Goal: Register for event/course

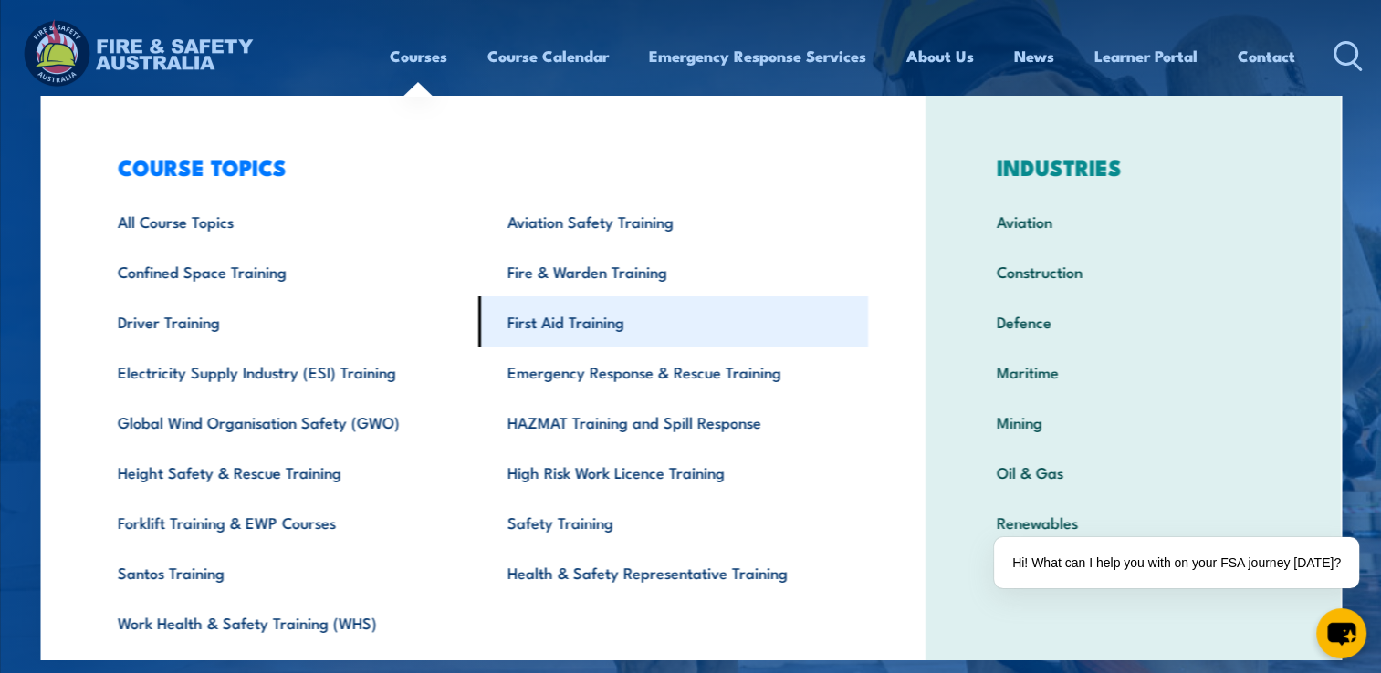
click at [568, 323] on link "First Aid Training" at bounding box center [673, 322] width 390 height 50
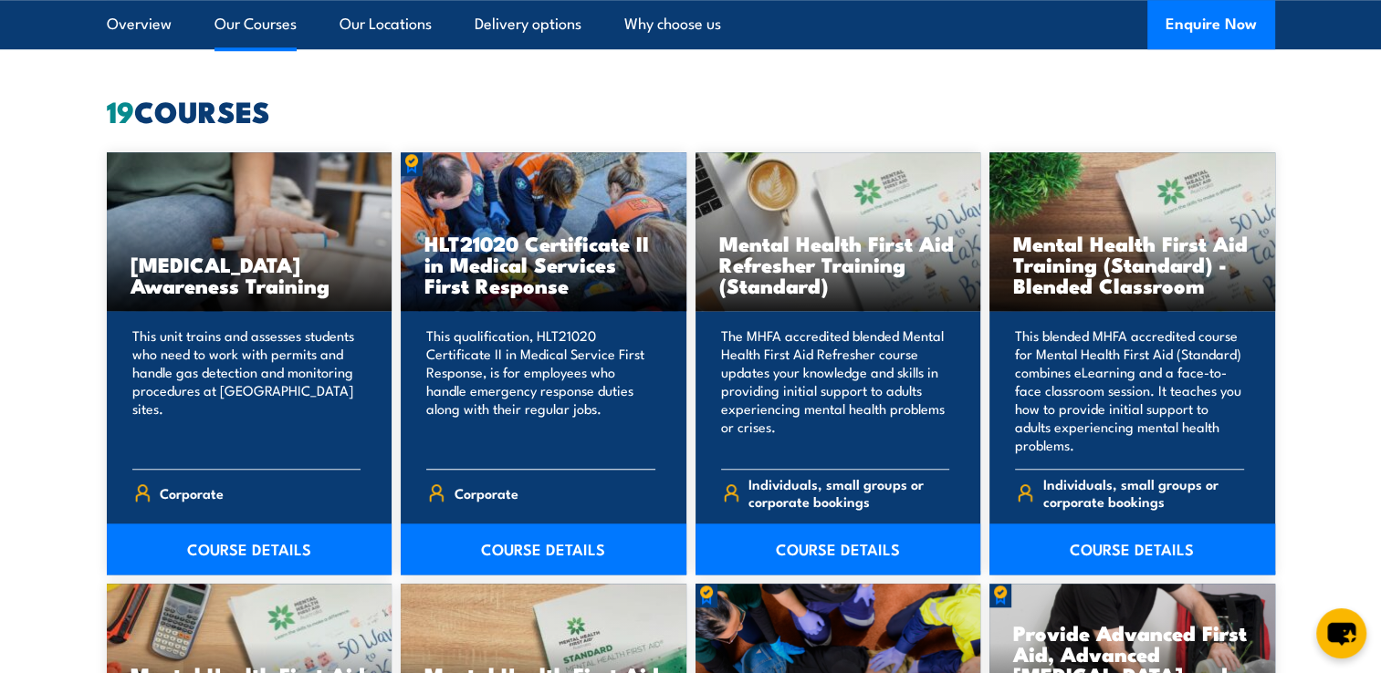
scroll to position [1369, 0]
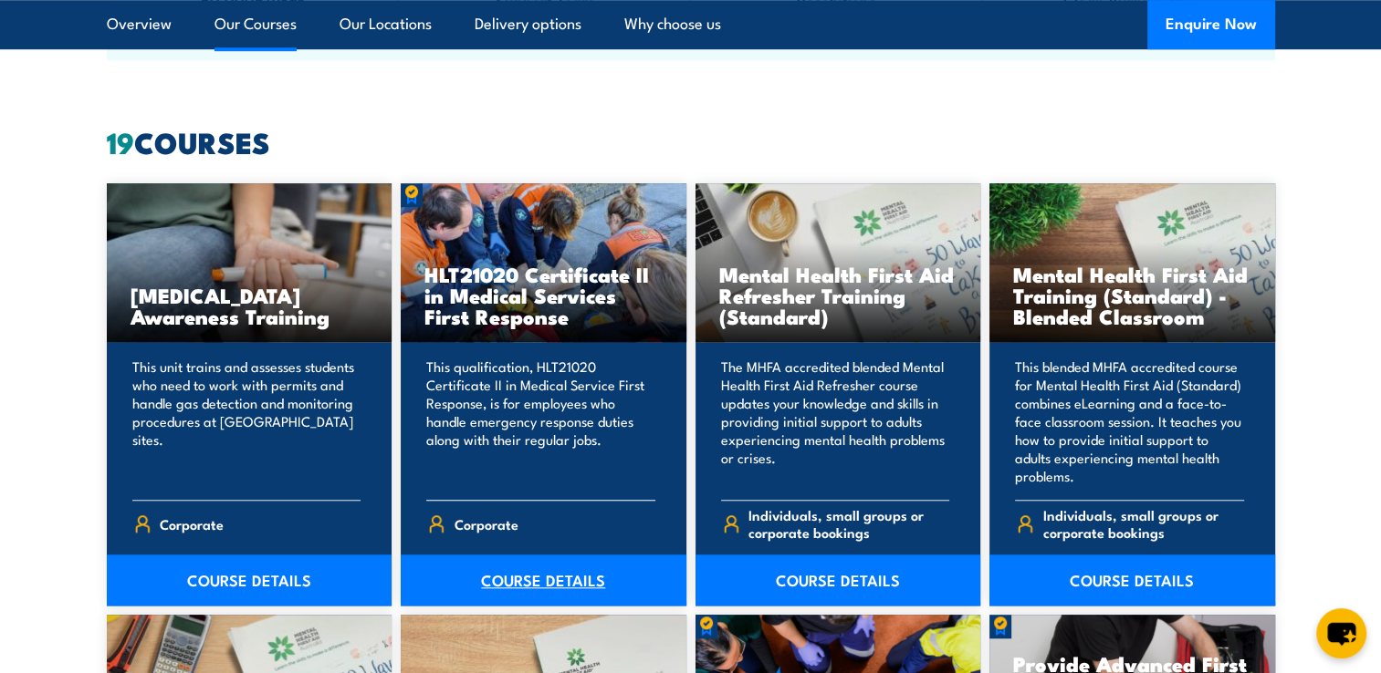
click at [511, 580] on link "COURSE DETAILS" at bounding box center [544, 580] width 286 height 51
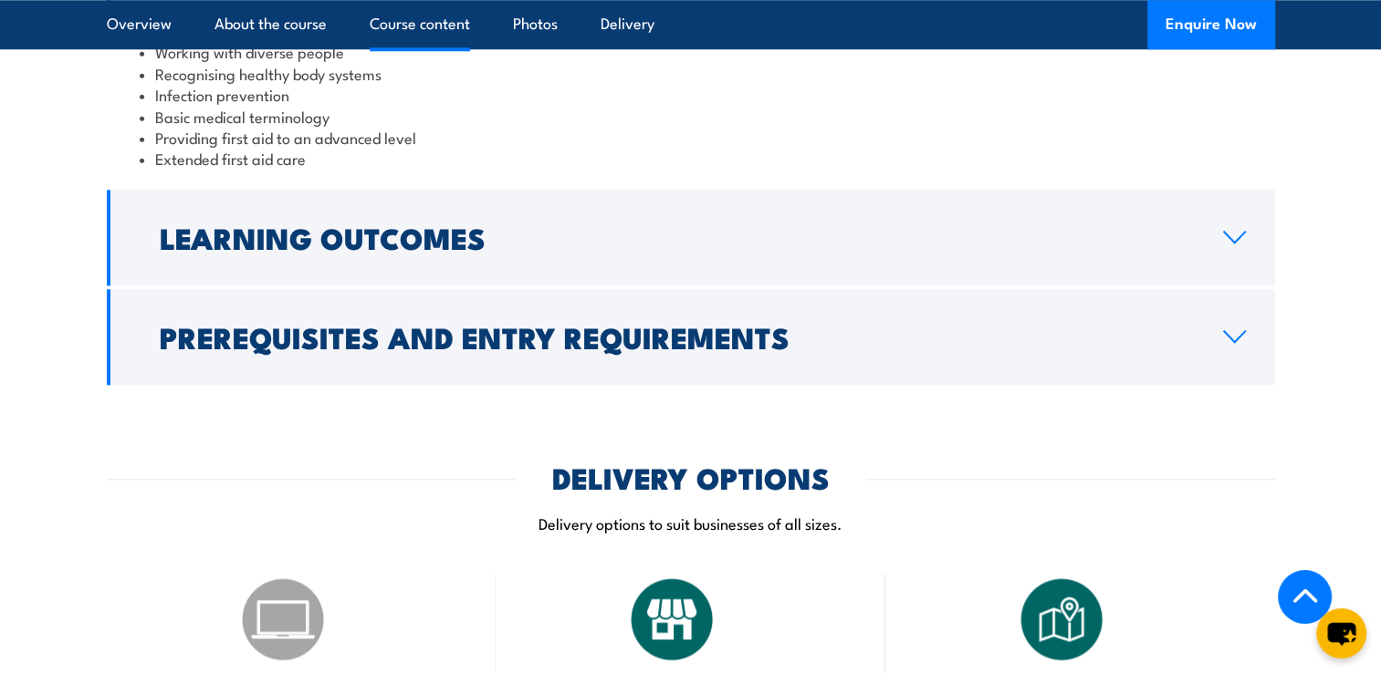
scroll to position [1825, 0]
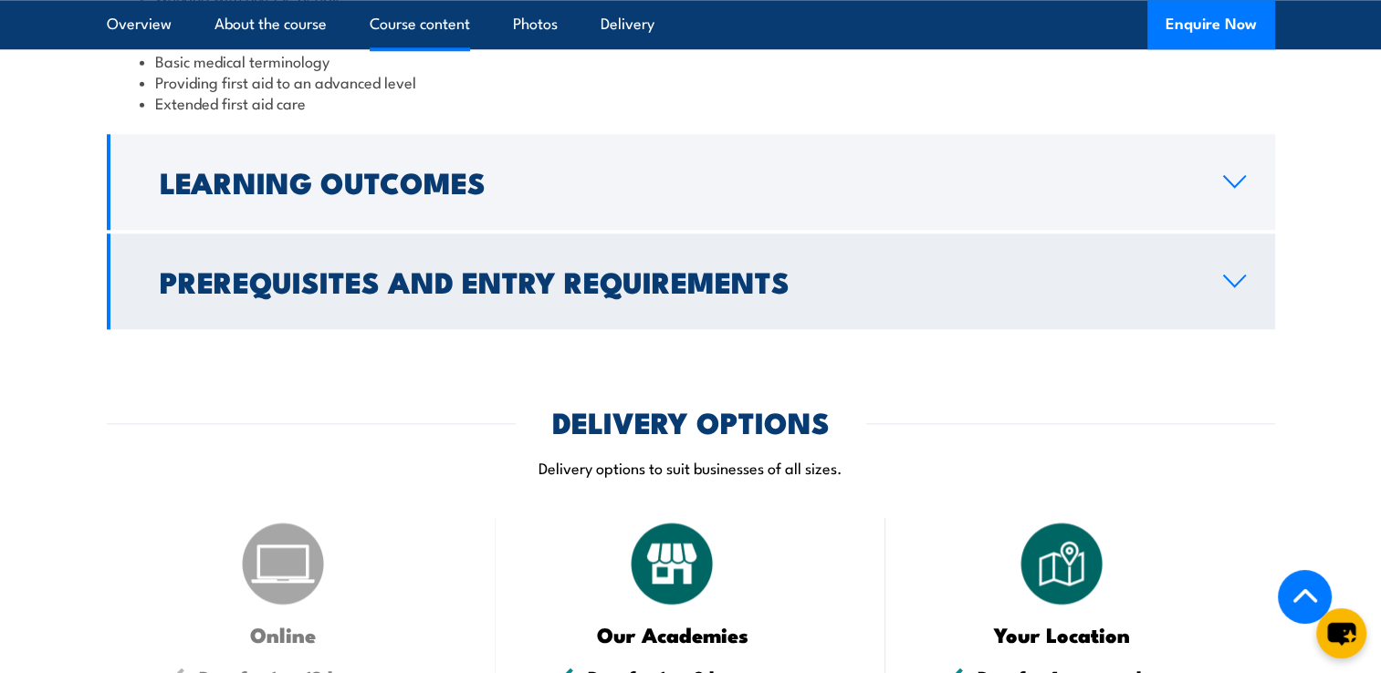
click at [1221, 329] on link "Prerequisites and Entry Requirements" at bounding box center [691, 282] width 1168 height 96
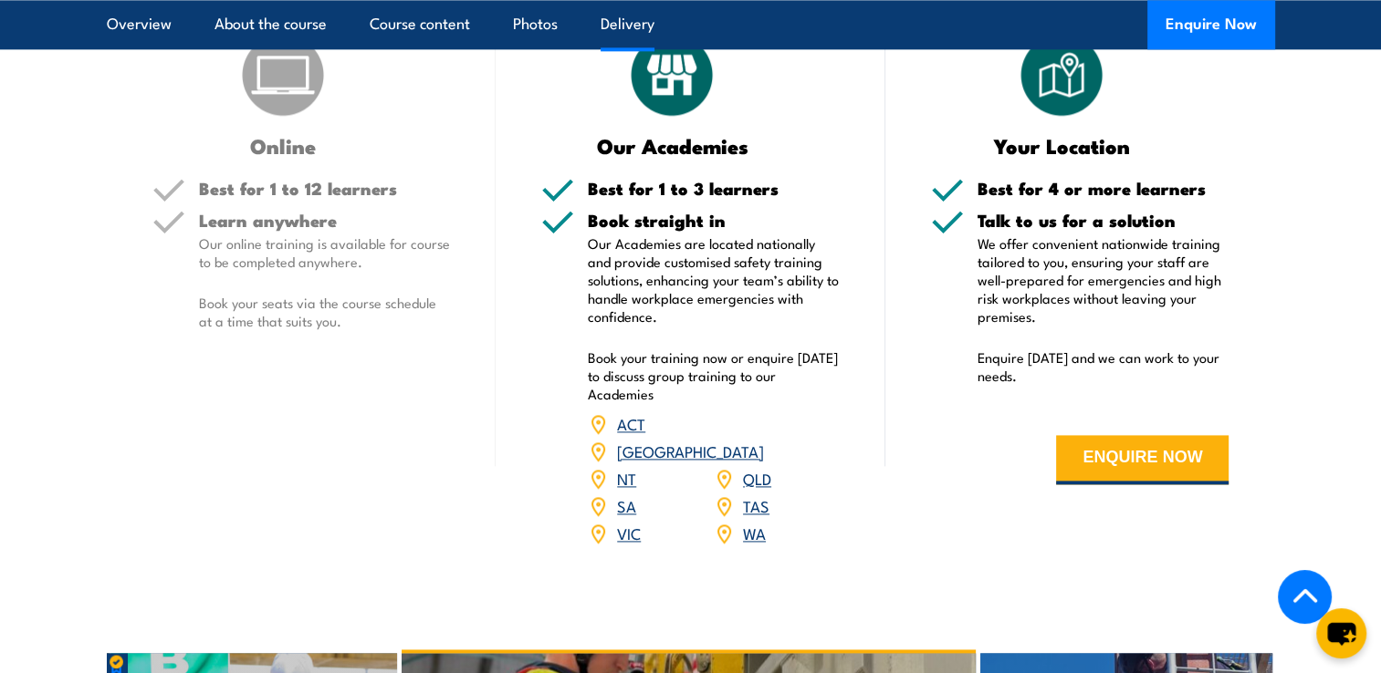
scroll to position [2548, 0]
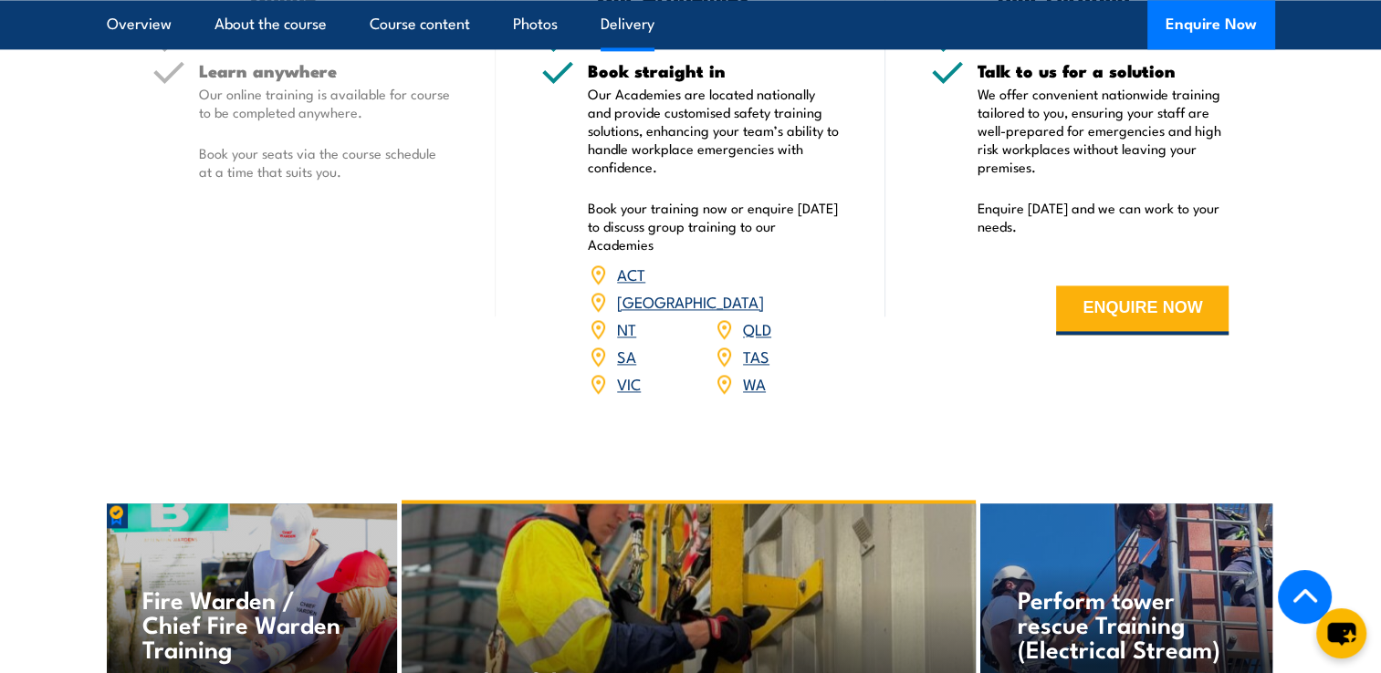
click at [756, 339] on link "QLD" at bounding box center [757, 329] width 28 height 22
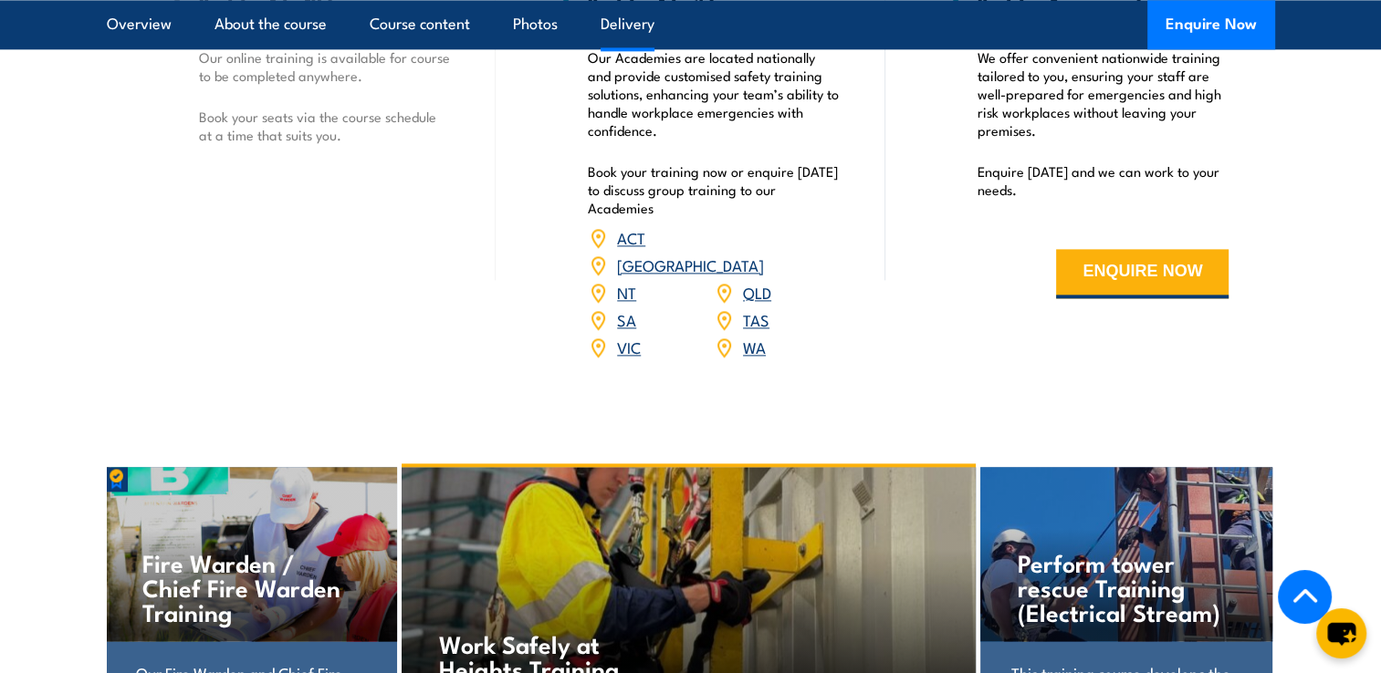
scroll to position [2464, 0]
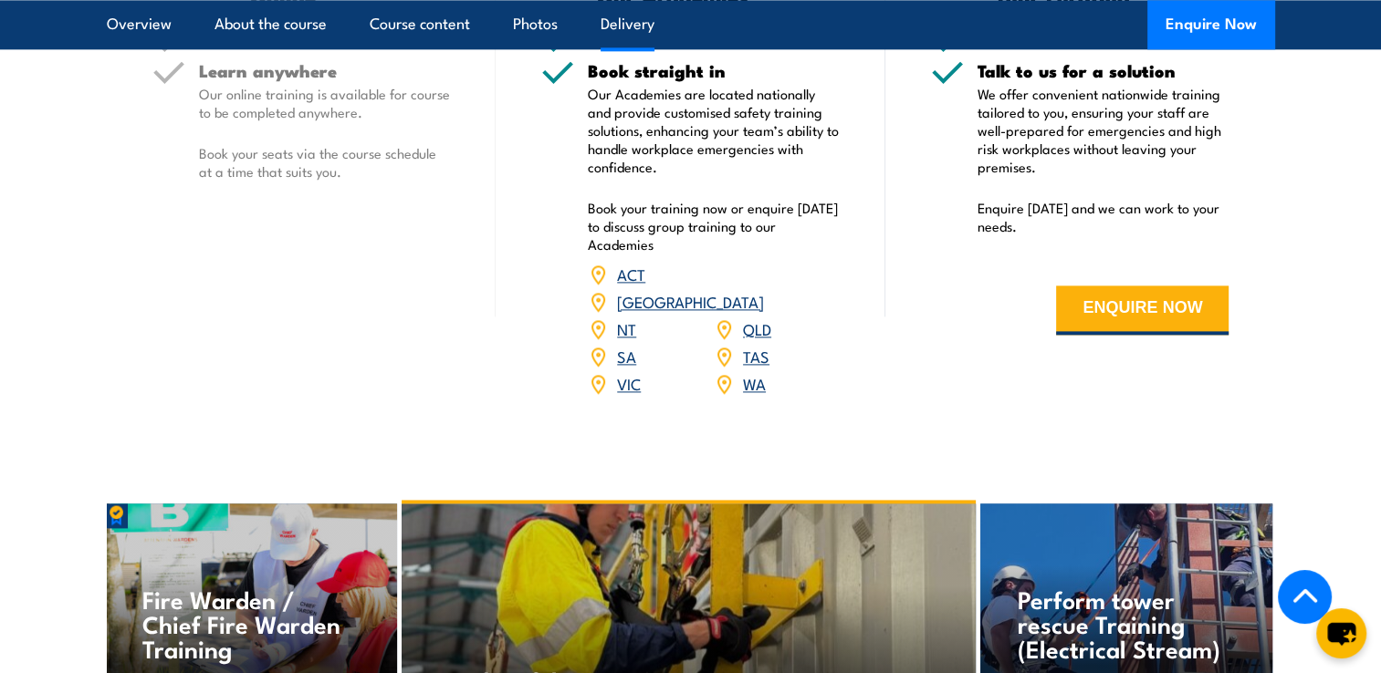
click at [752, 339] on link "QLD" at bounding box center [757, 329] width 28 height 22
click at [756, 339] on link "QLD" at bounding box center [757, 329] width 28 height 22
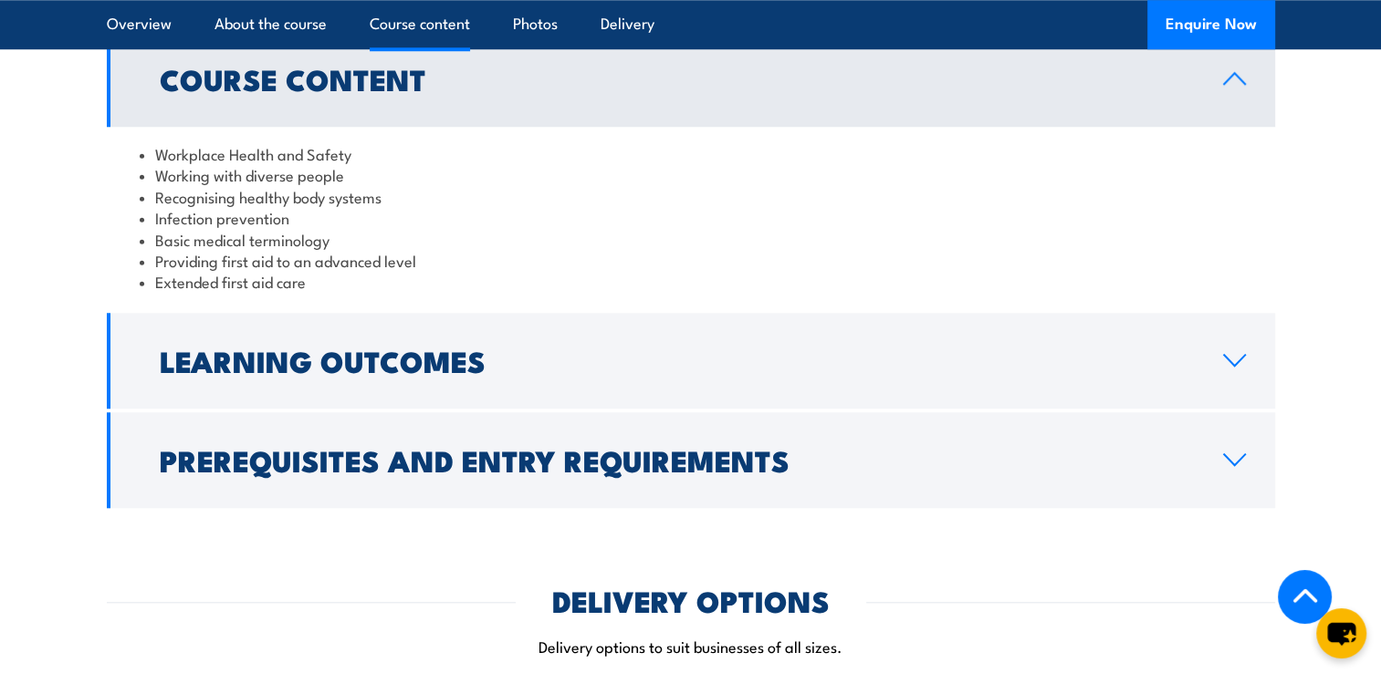
scroll to position [1825, 0]
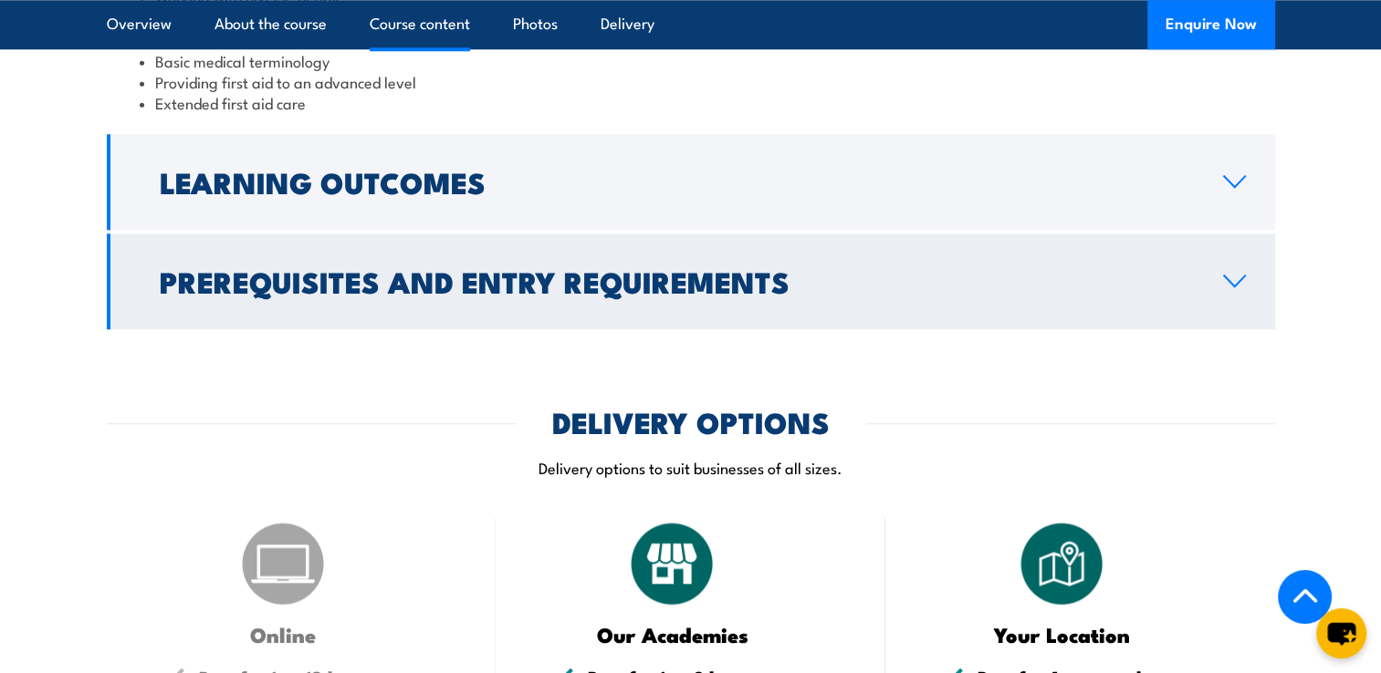
click at [1235, 287] on icon at bounding box center [1234, 281] width 21 height 11
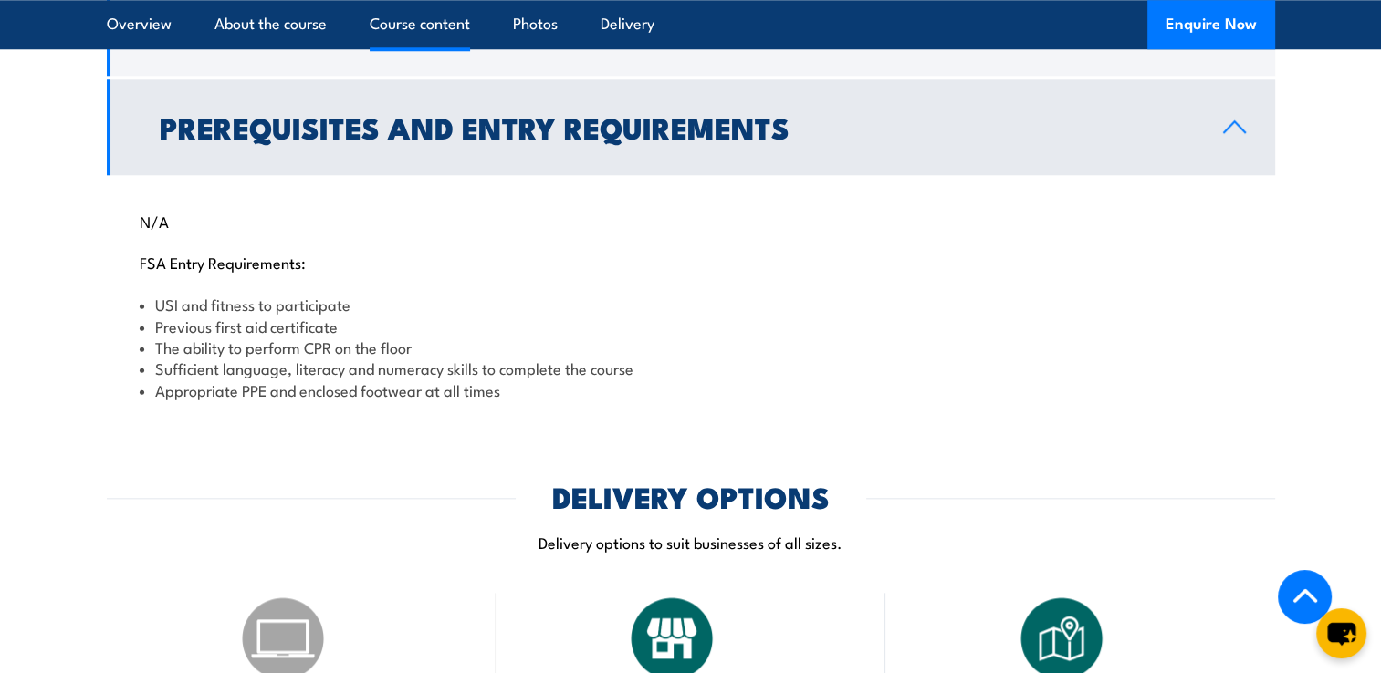
scroll to position [1818, 0]
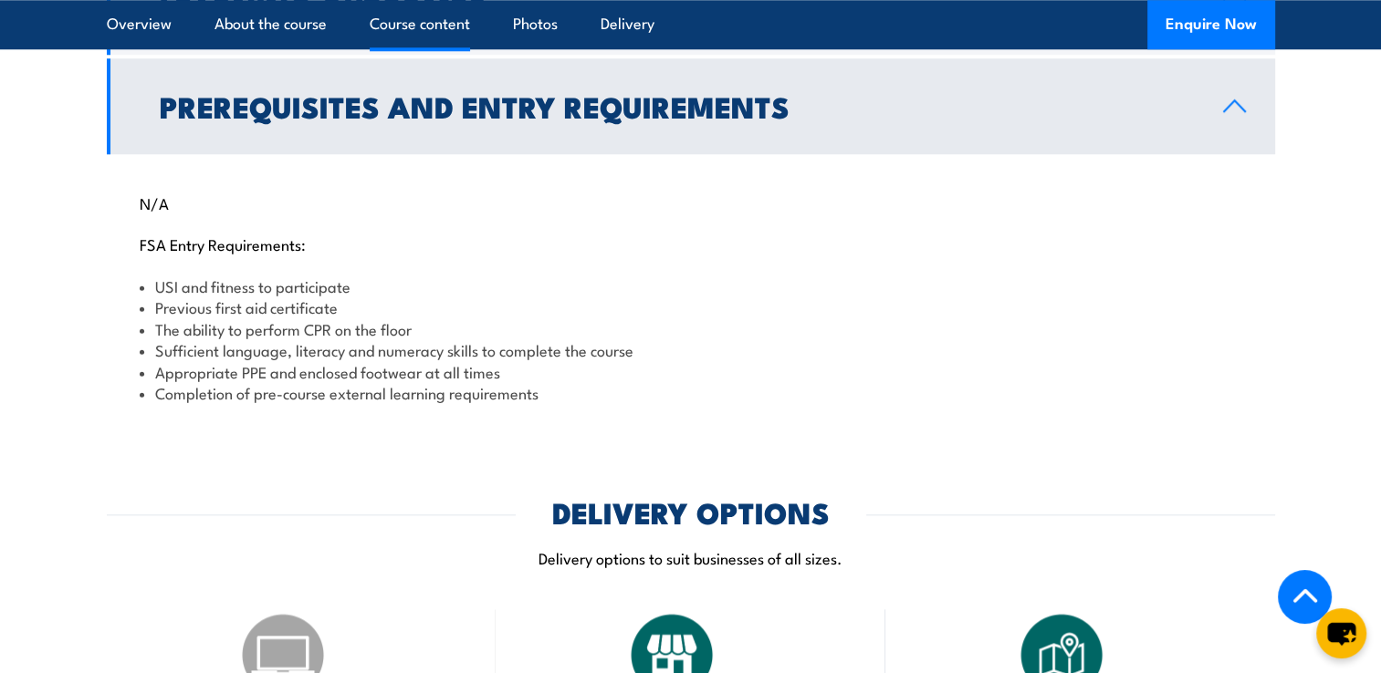
click at [1232, 113] on icon at bounding box center [1234, 106] width 25 height 15
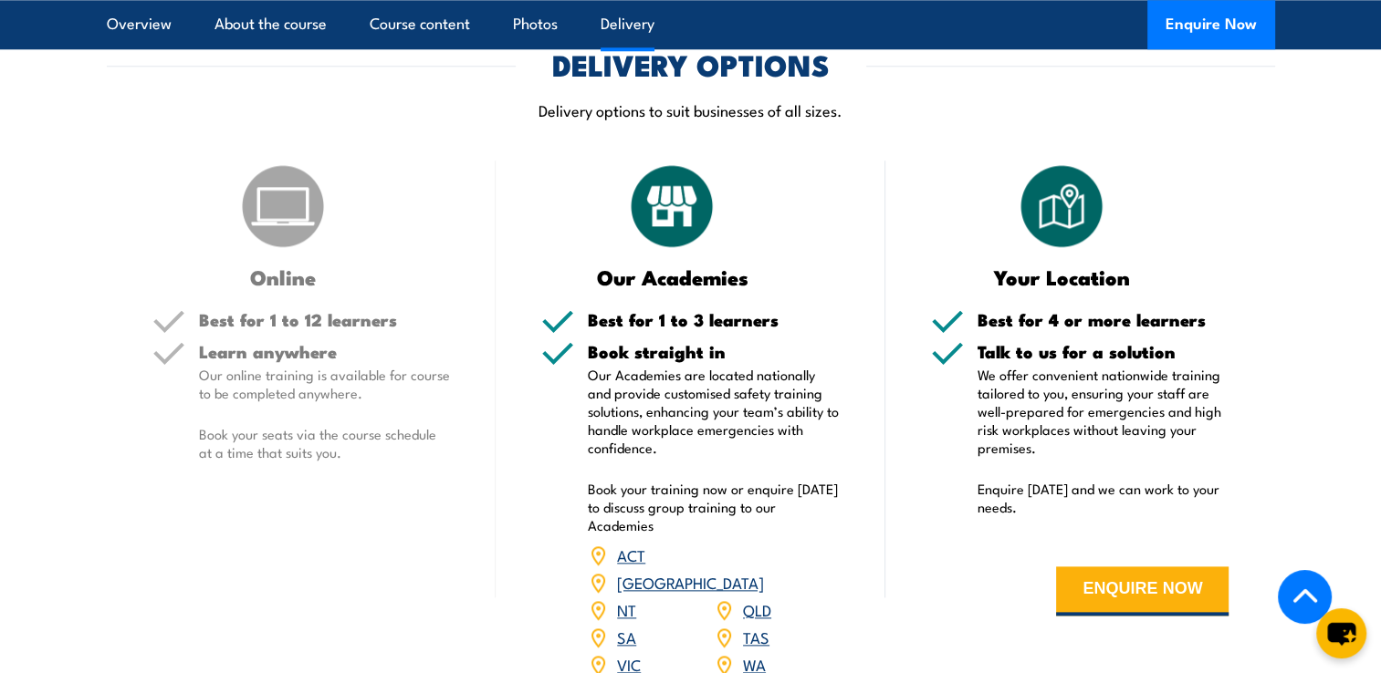
scroll to position [1453, 0]
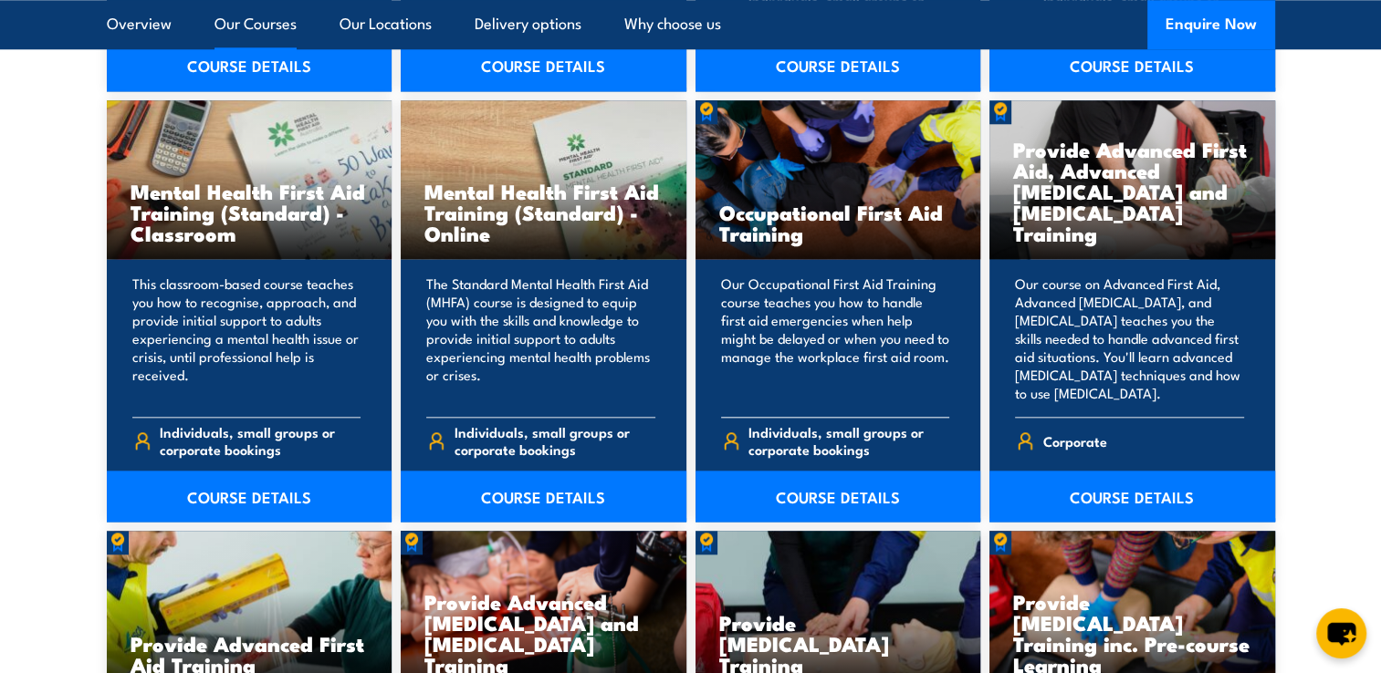
scroll to position [2008, 0]
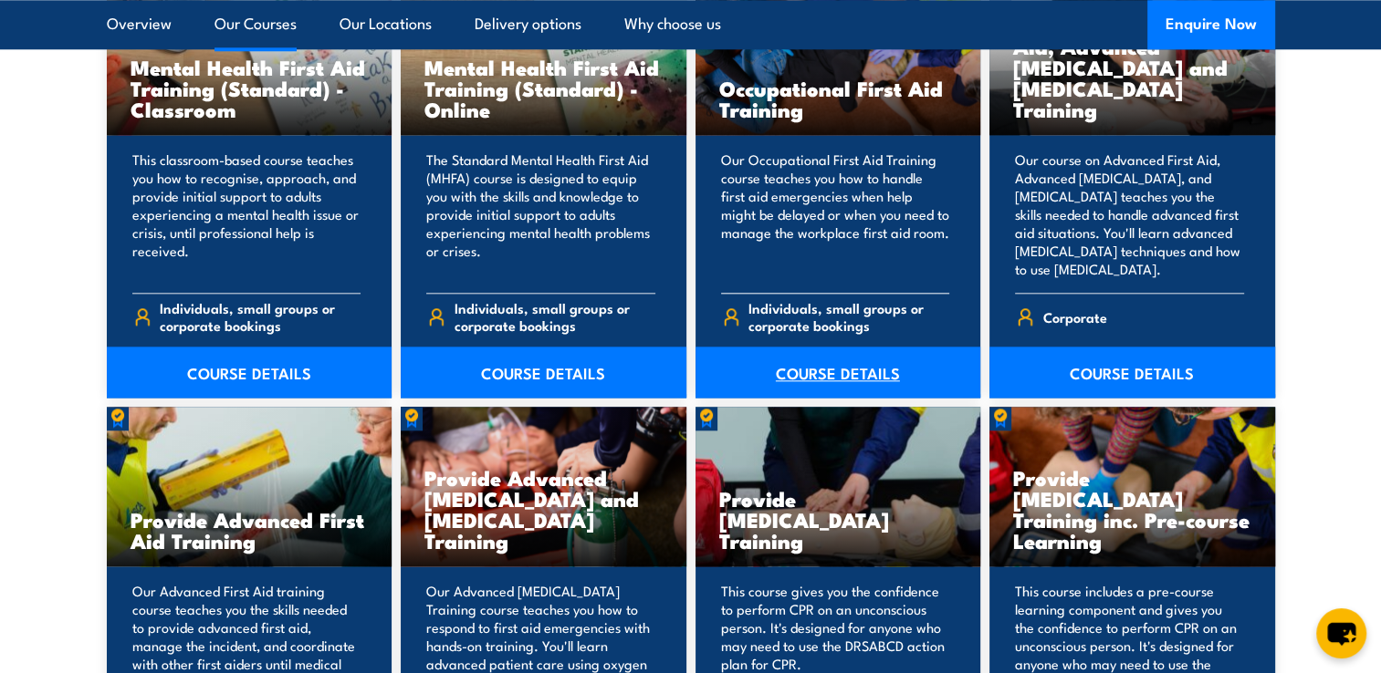
click at [855, 369] on link "COURSE DETAILS" at bounding box center [838, 372] width 286 height 51
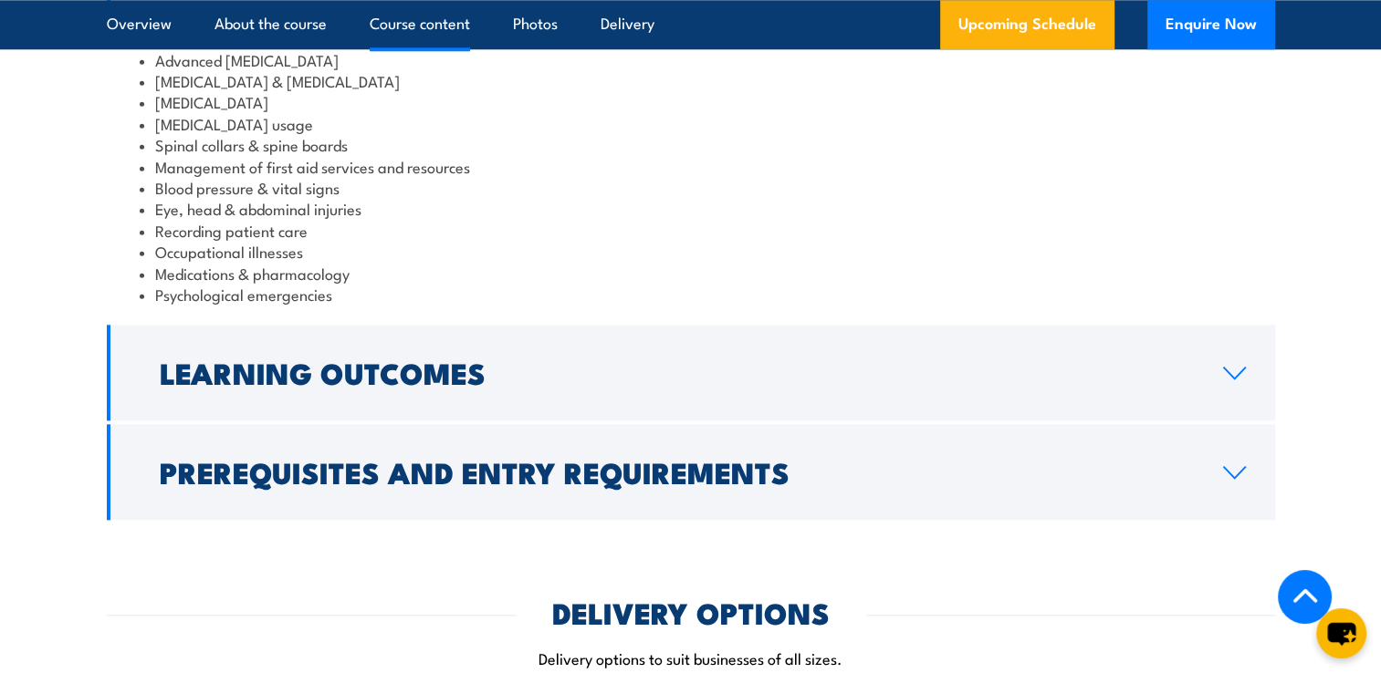
scroll to position [2190, 0]
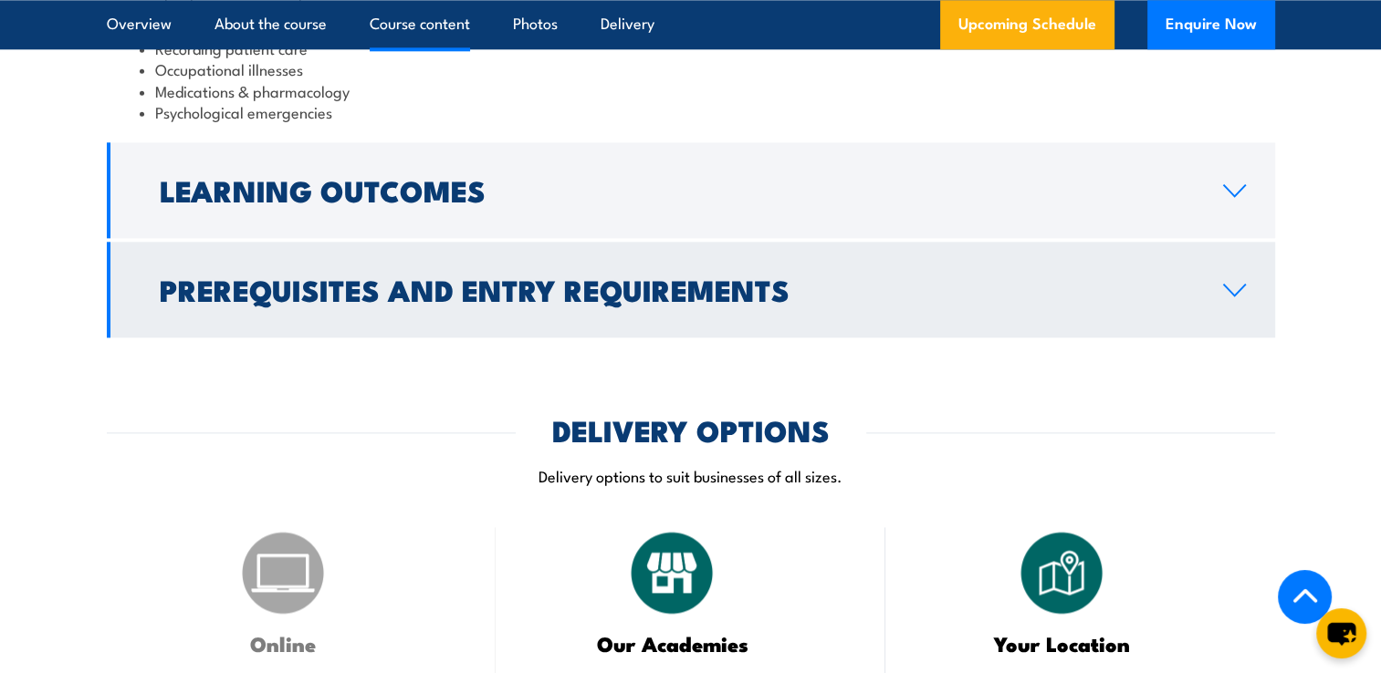
click at [1222, 283] on icon at bounding box center [1234, 290] width 25 height 15
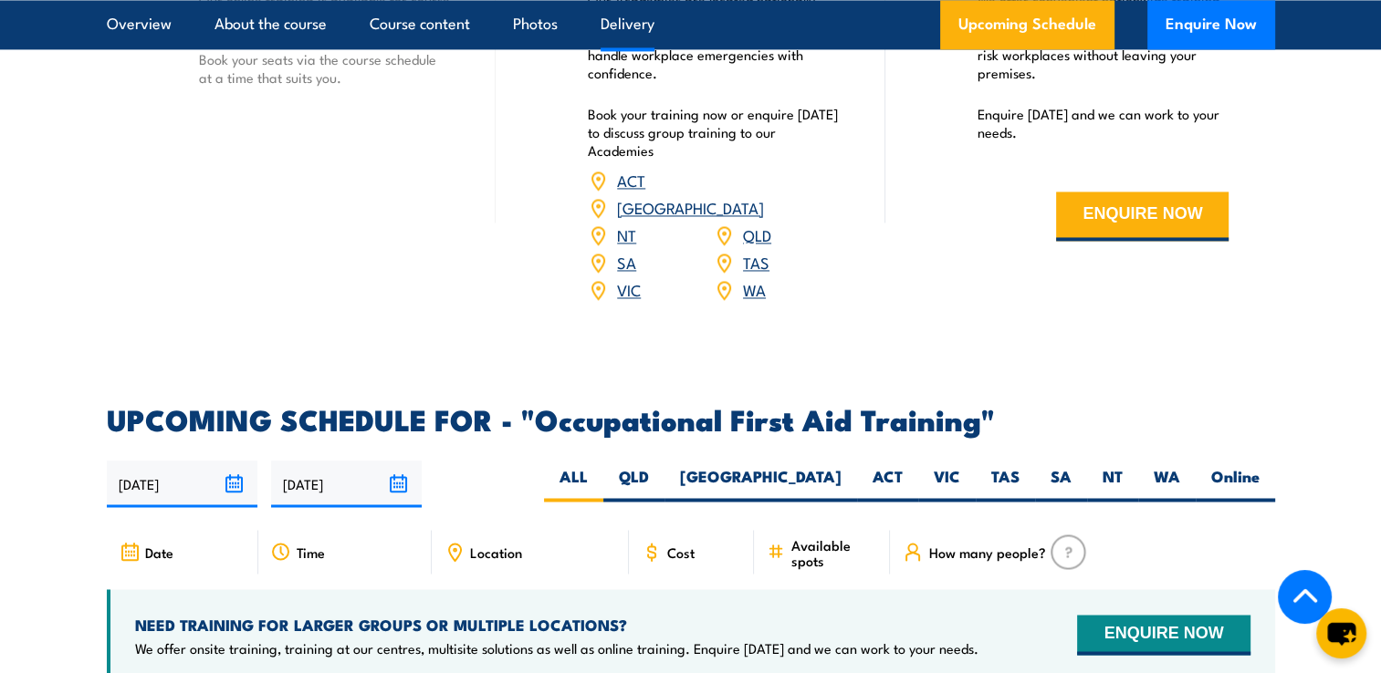
scroll to position [2920, 0]
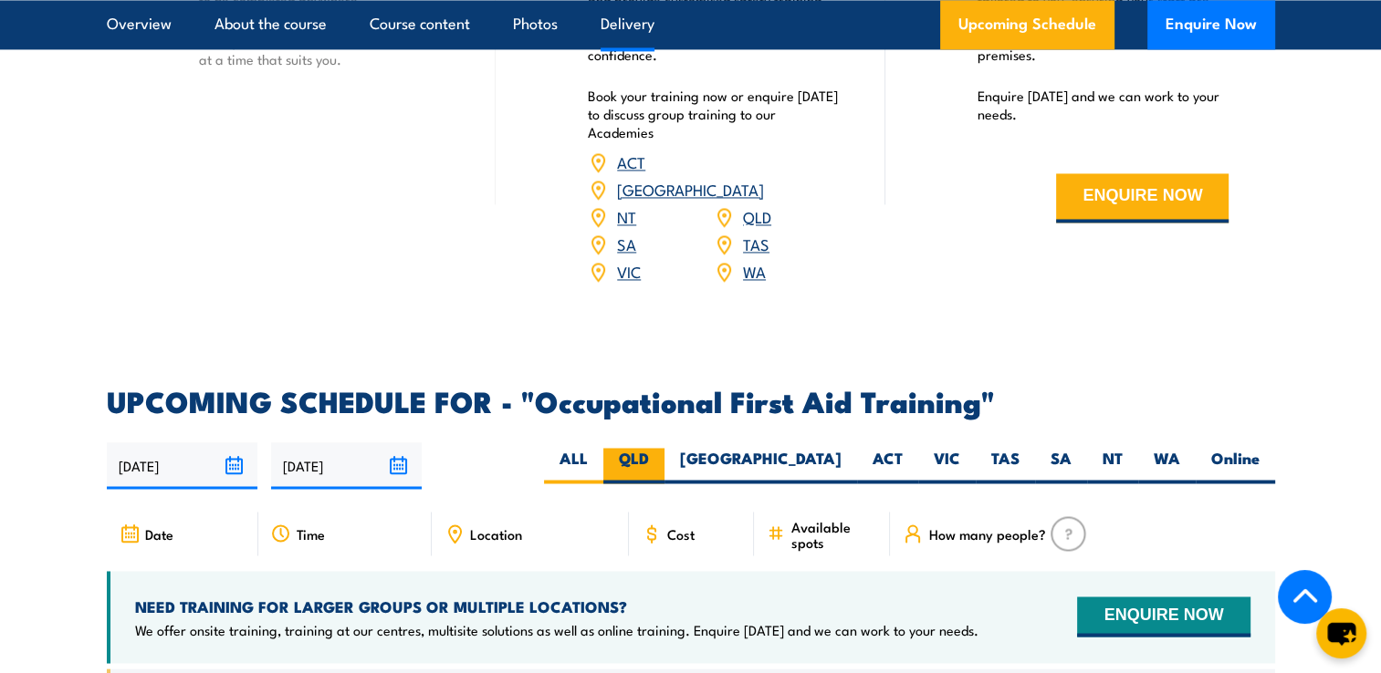
click at [664, 448] on label "QLD" at bounding box center [633, 466] width 61 height 36
click at [661, 448] on input "QLD" at bounding box center [655, 454] width 12 height 12
radio input "true"
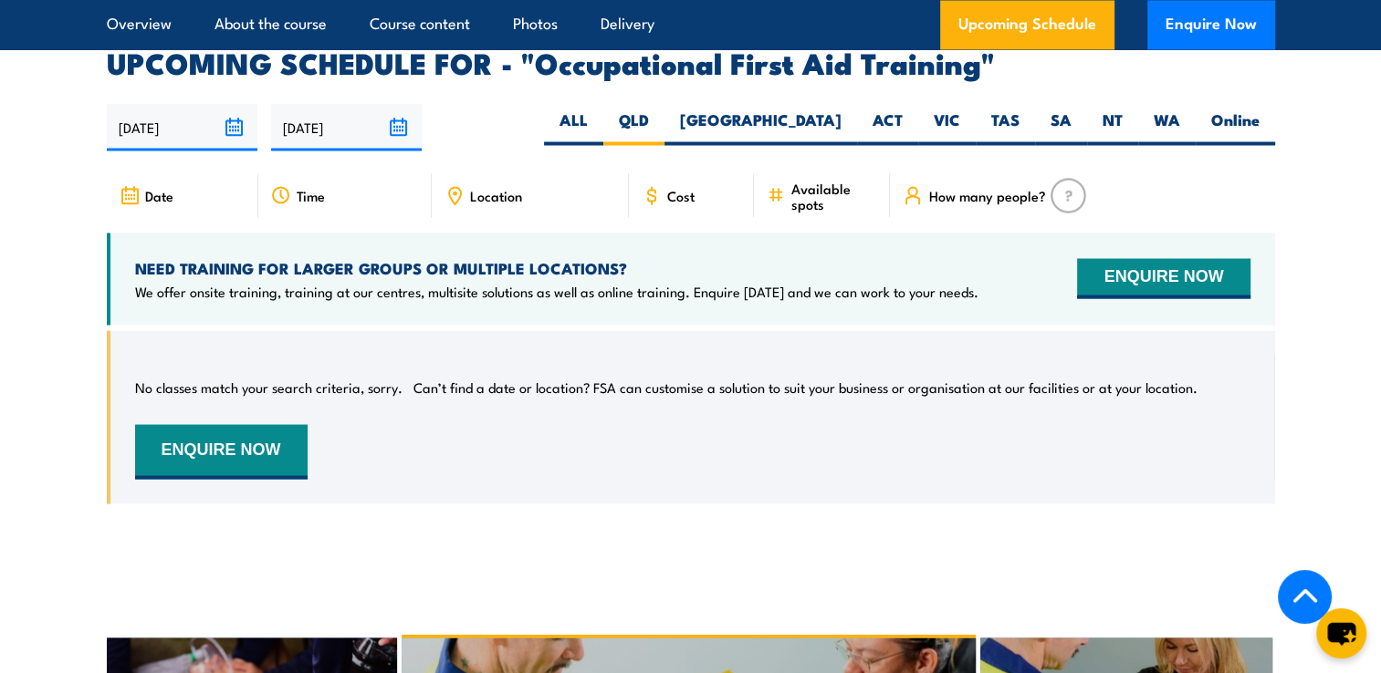
scroll to position [3197, 0]
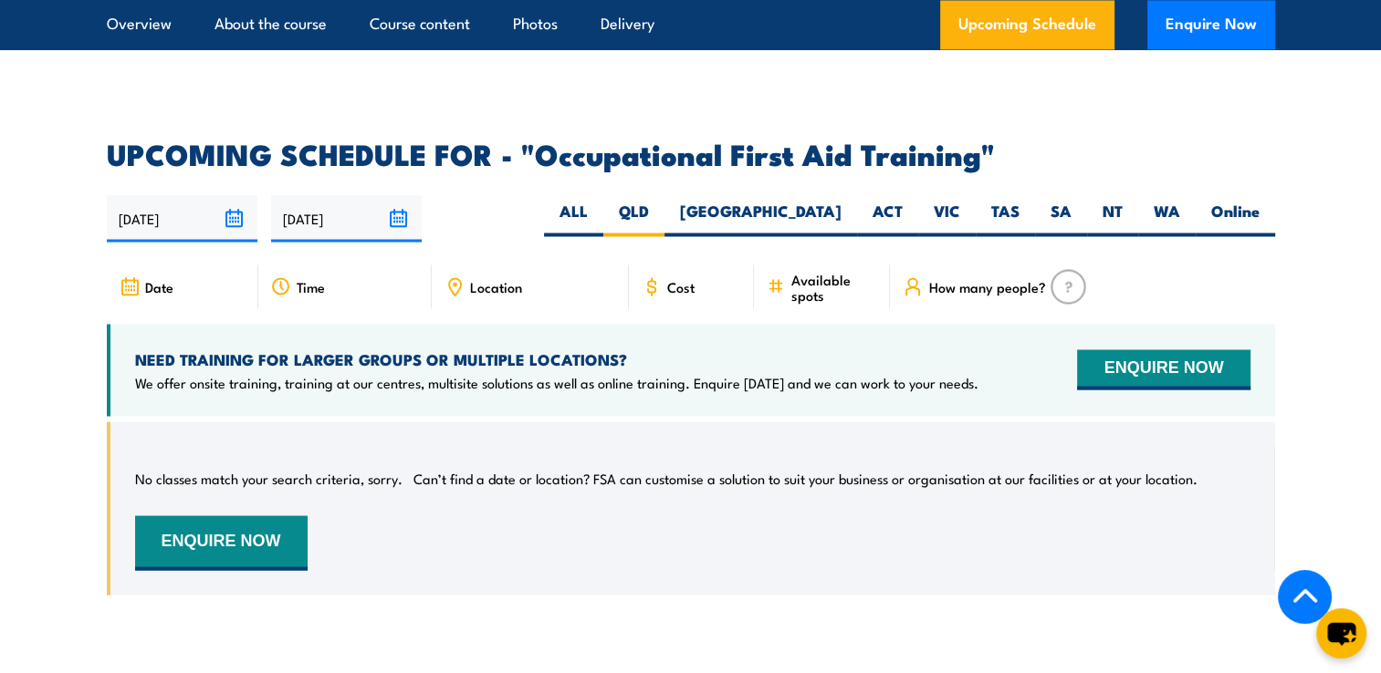
click at [325, 195] on input "[DATE]" at bounding box center [346, 218] width 151 height 47
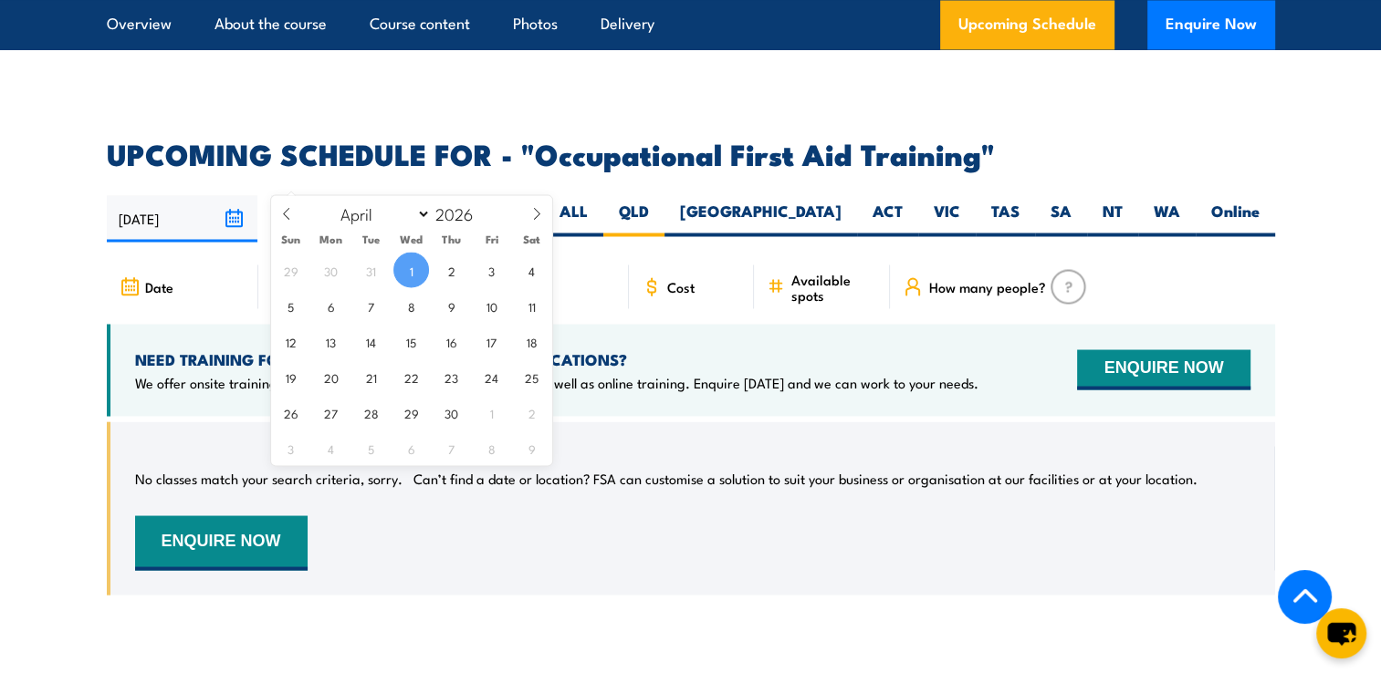
click at [325, 195] on input "[DATE]" at bounding box center [346, 218] width 151 height 47
click at [552, 141] on h2 "UPCOMING SCHEDULE FOR - "Occupational First Aid Training"" at bounding box center [691, 154] width 1168 height 26
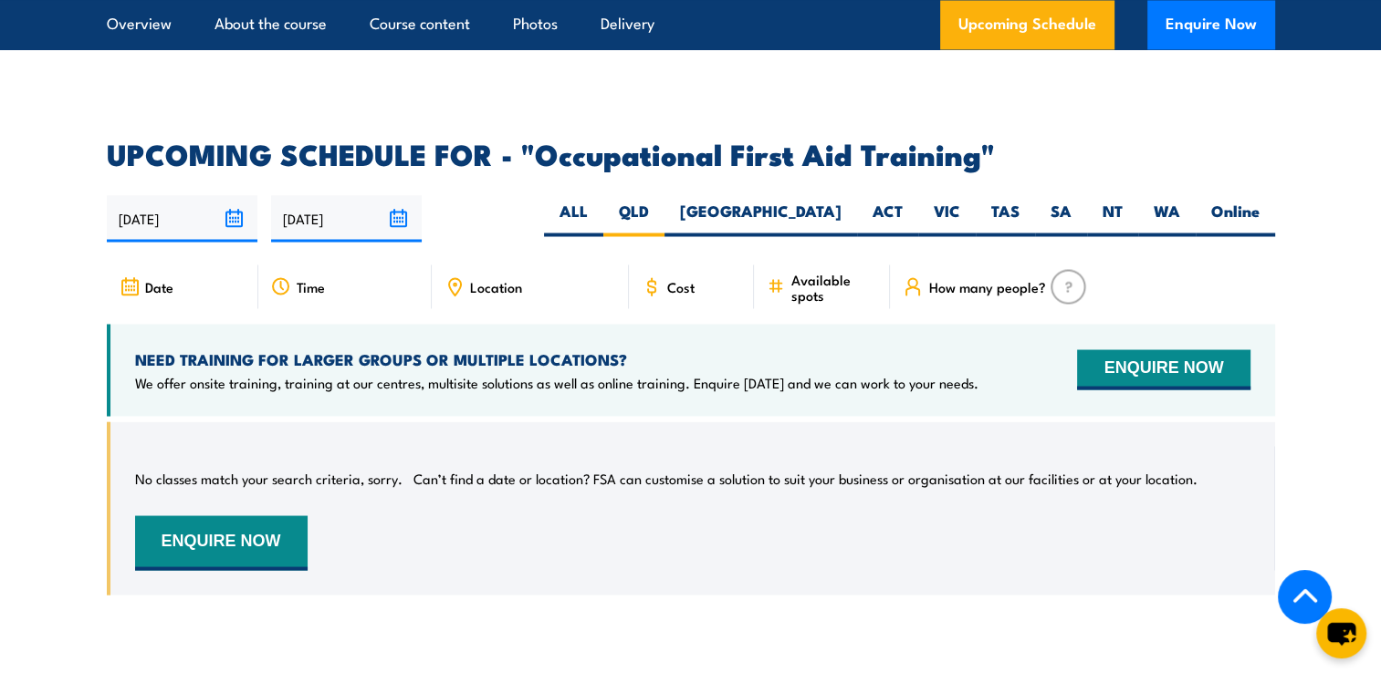
click at [300, 278] on span "Time" at bounding box center [311, 286] width 28 height 16
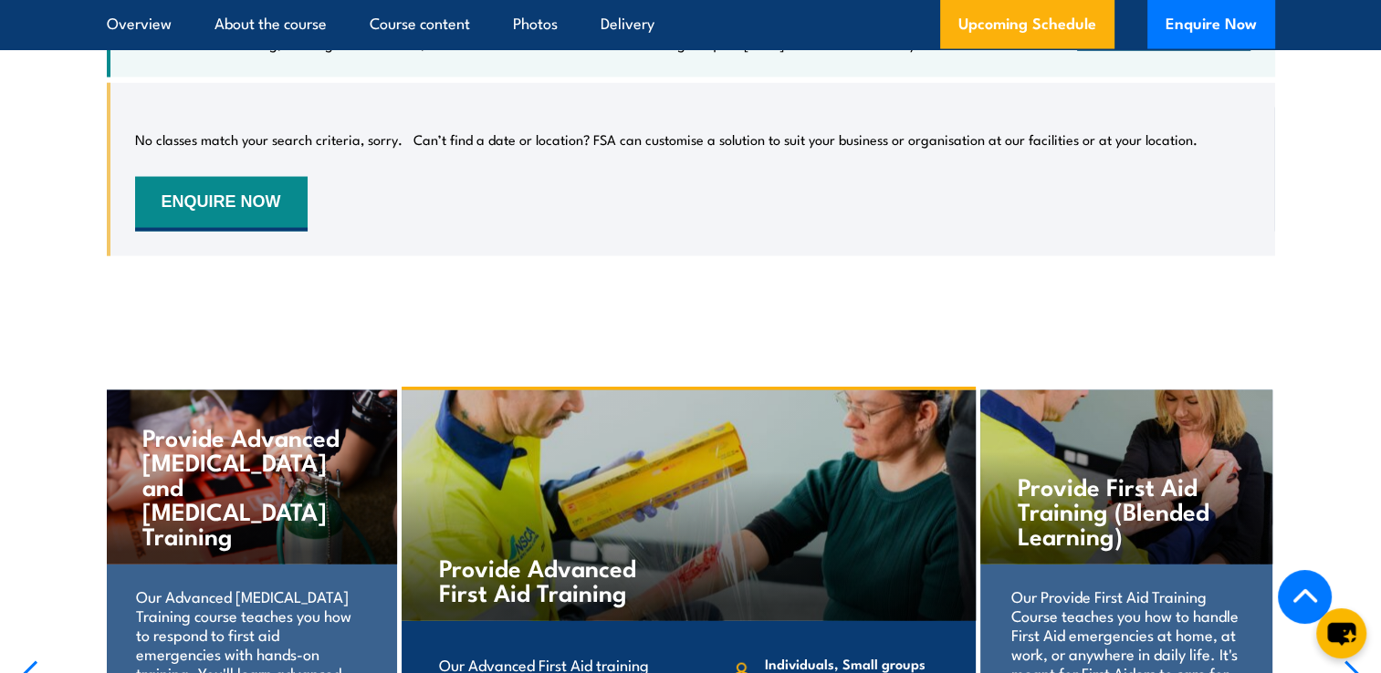
scroll to position [3562, 0]
